Goal: Obtain resource: Obtain resource

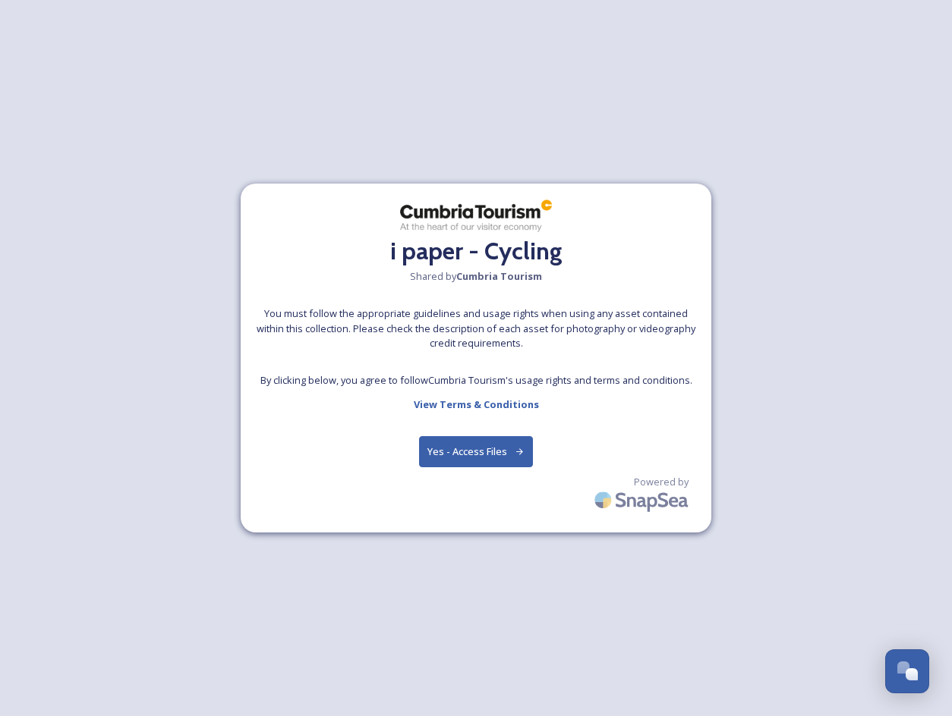
click at [461, 451] on button "Yes - Access Files" at bounding box center [476, 451] width 114 height 31
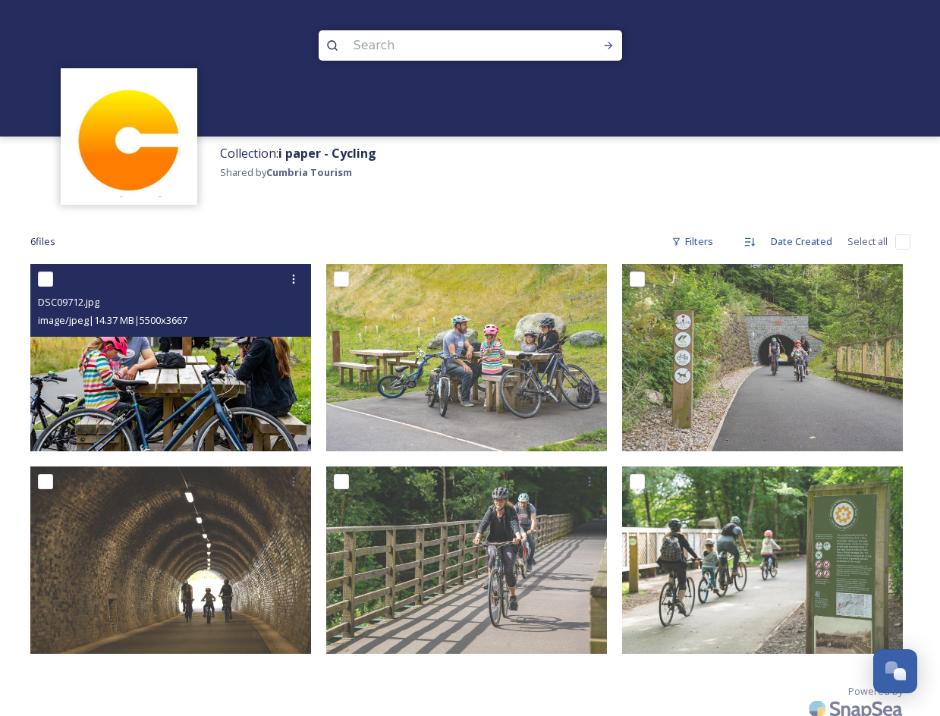
click at [46, 279] on input "checkbox" at bounding box center [45, 279] width 15 height 15
checkbox input "true"
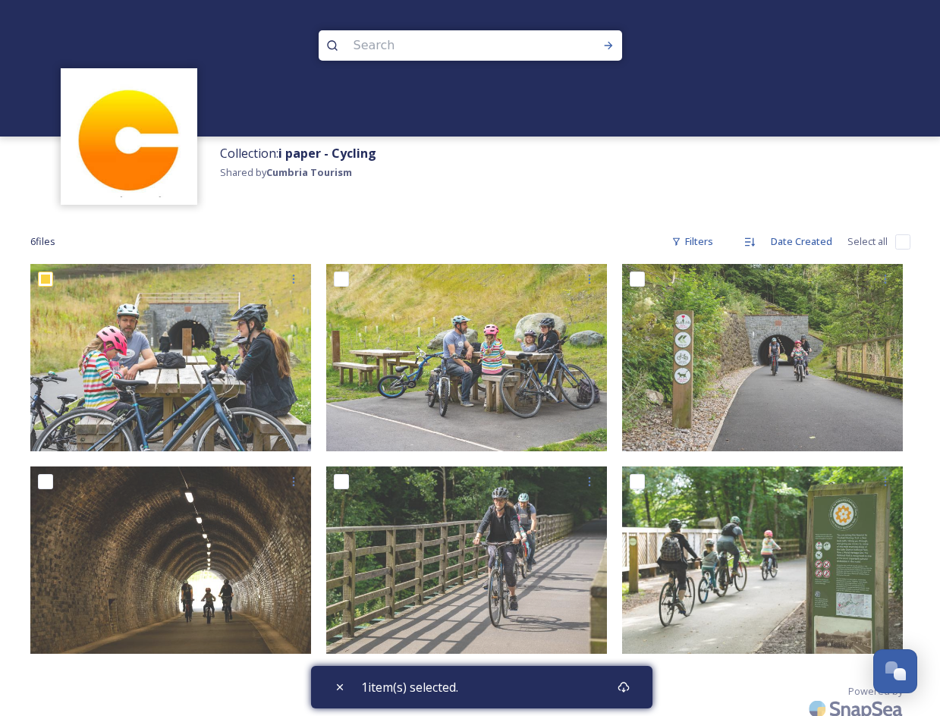
scroll to position [25, 0]
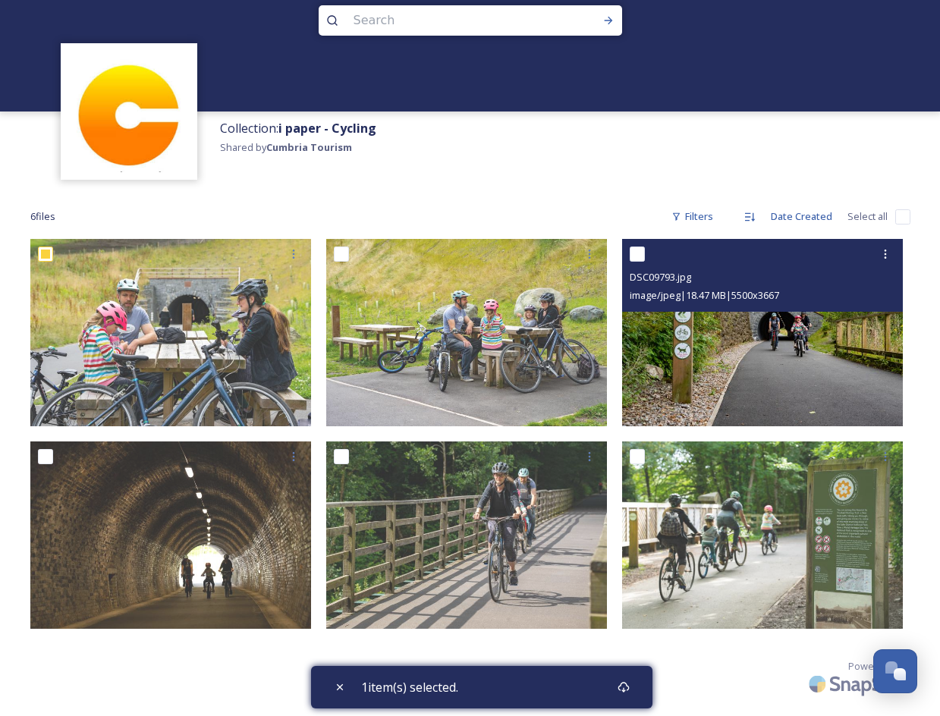
click at [634, 253] on input "checkbox" at bounding box center [637, 254] width 15 height 15
checkbox input "true"
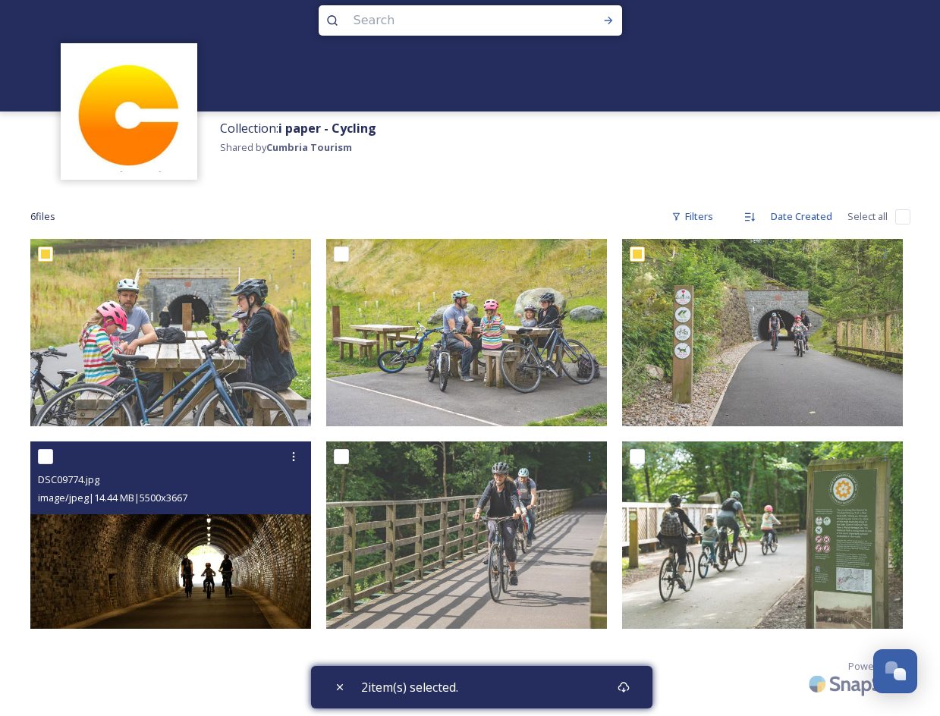
click at [50, 458] on input "checkbox" at bounding box center [45, 456] width 15 height 15
checkbox input "true"
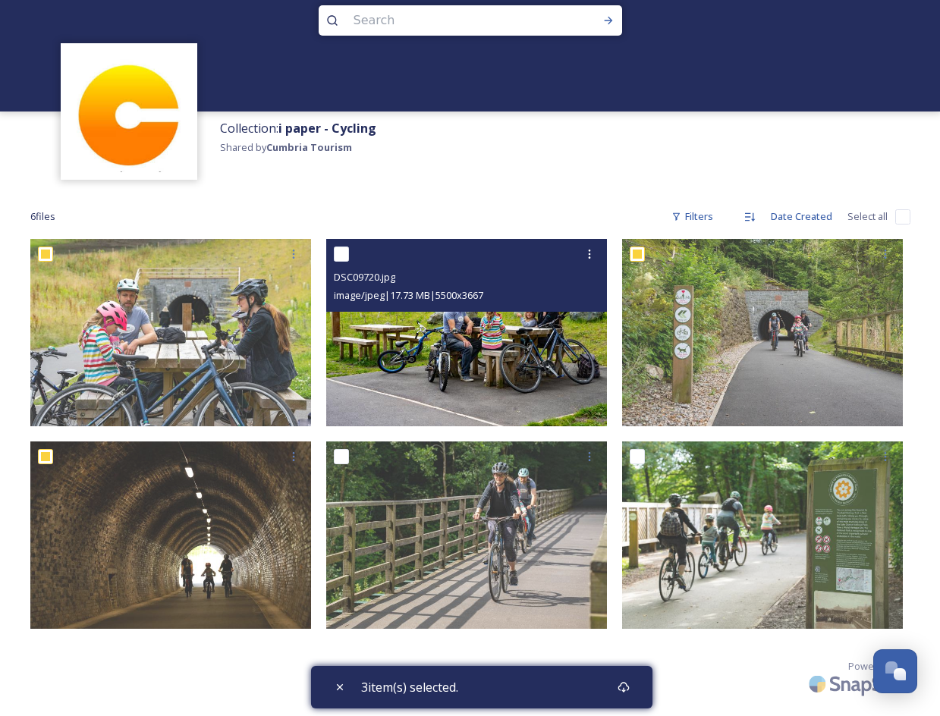
click at [338, 250] on input "checkbox" at bounding box center [341, 254] width 15 height 15
checkbox input "true"
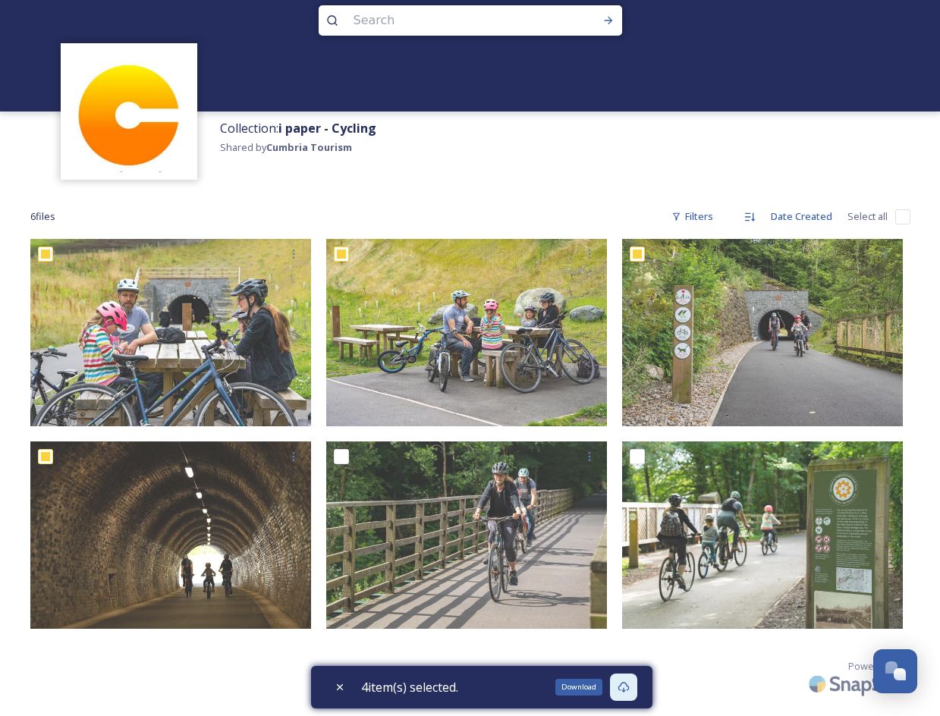
click at [628, 684] on icon at bounding box center [624, 687] width 12 height 12
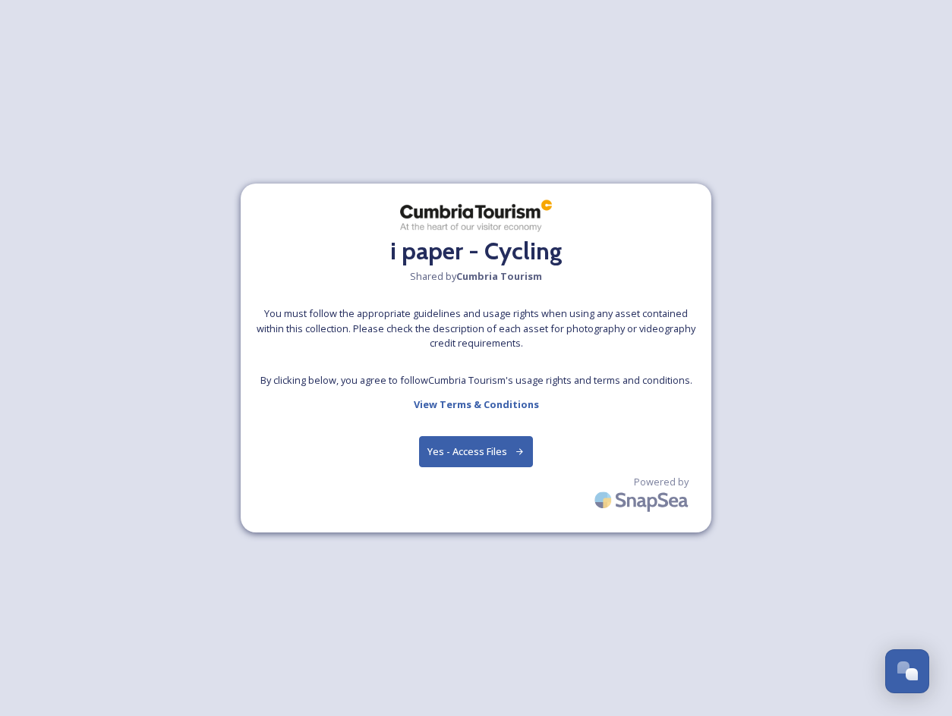
drag, startPoint x: 471, startPoint y: 443, endPoint x: 472, endPoint y: 458, distance: 14.4
click at [472, 458] on button "Yes - Access Files" at bounding box center [476, 451] width 114 height 31
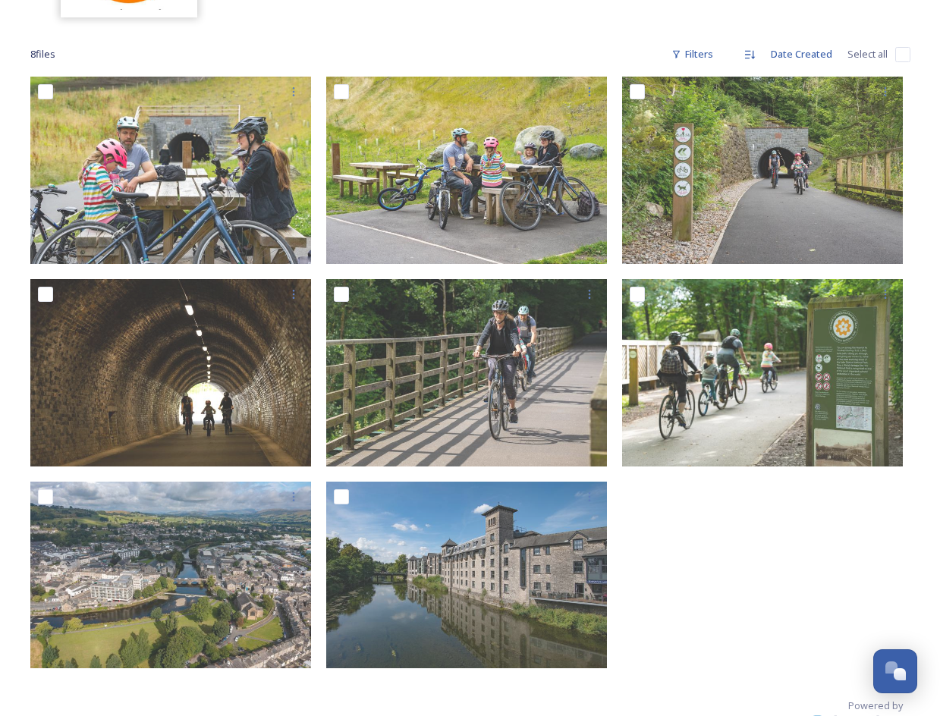
scroll to position [227, 0]
